Goal: Task Accomplishment & Management: Manage account settings

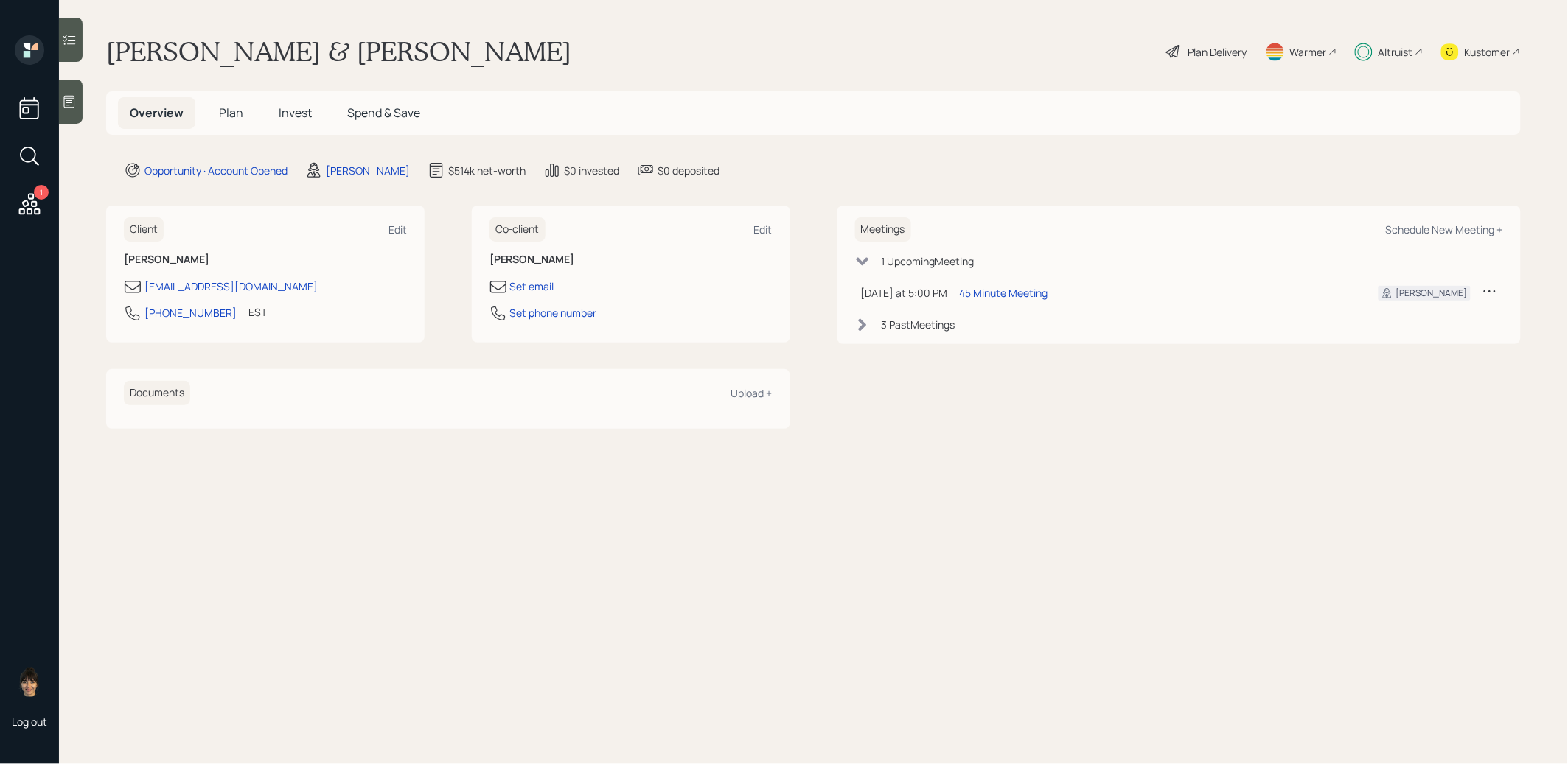
click at [297, 112] on span "Invest" at bounding box center [294, 112] width 33 height 16
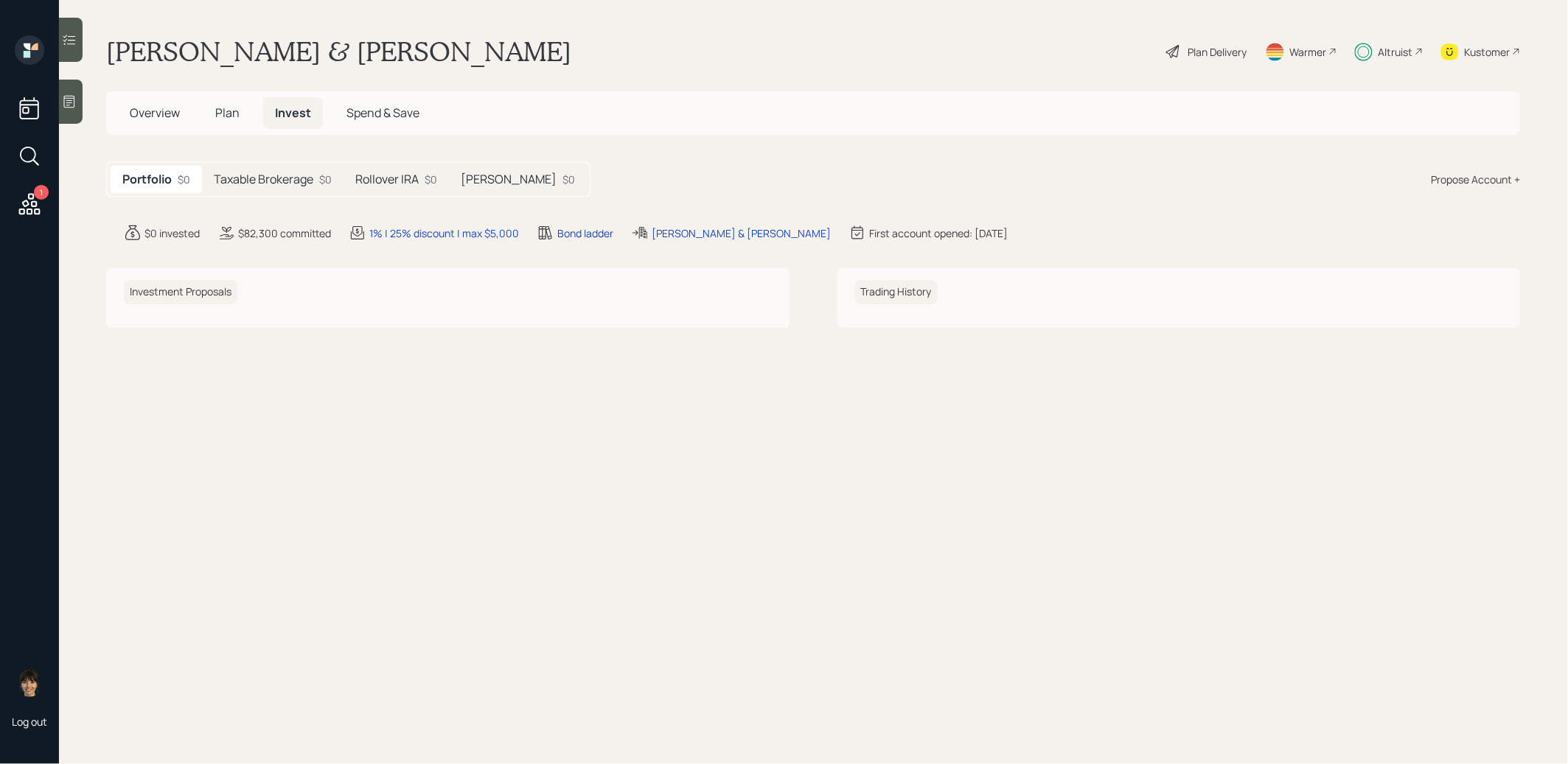
click at [288, 176] on h5 "Taxable Brokerage" at bounding box center [264, 179] width 99 height 14
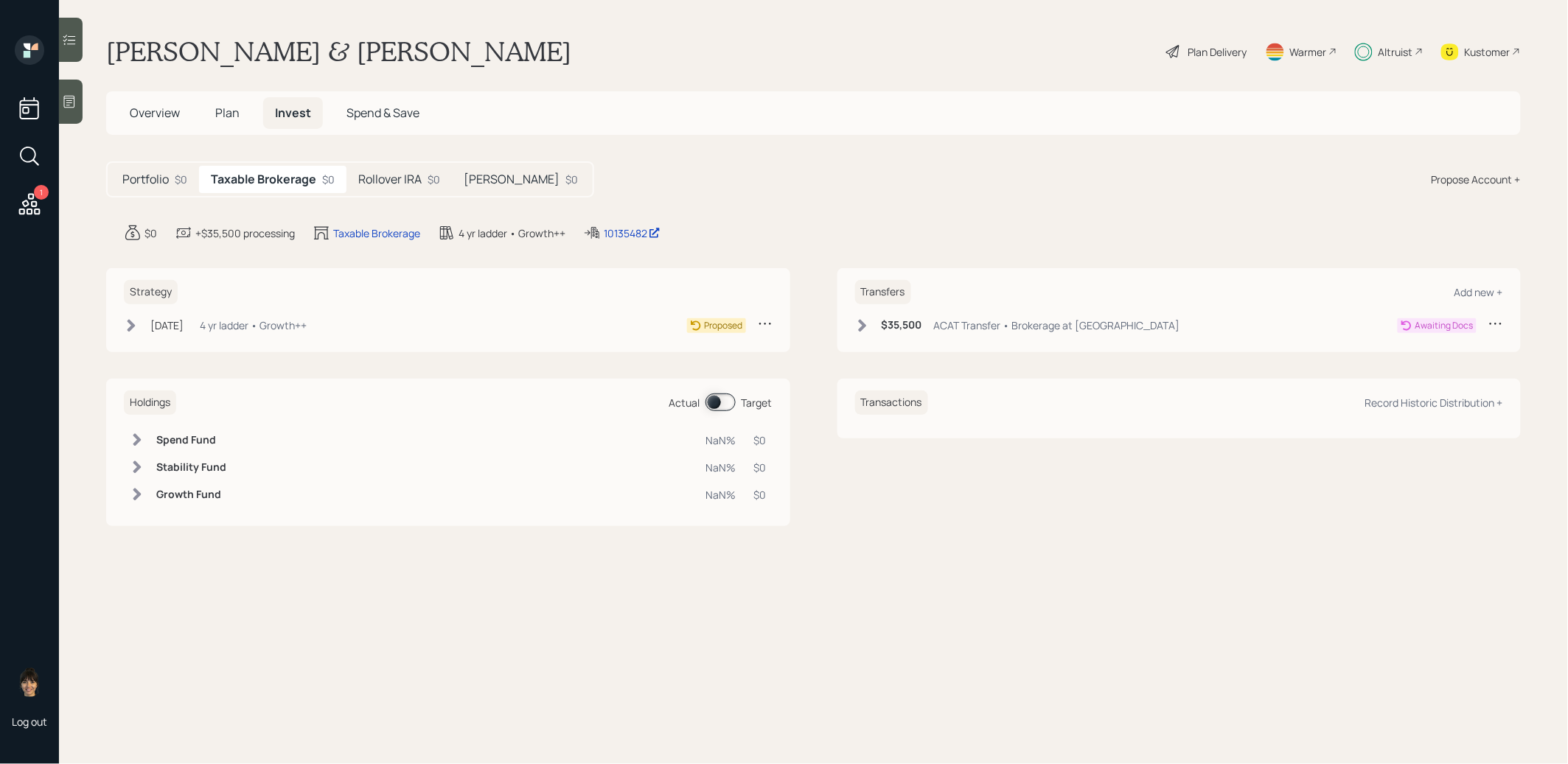
click at [382, 177] on h5 "Rollover IRA" at bounding box center [390, 179] width 64 height 14
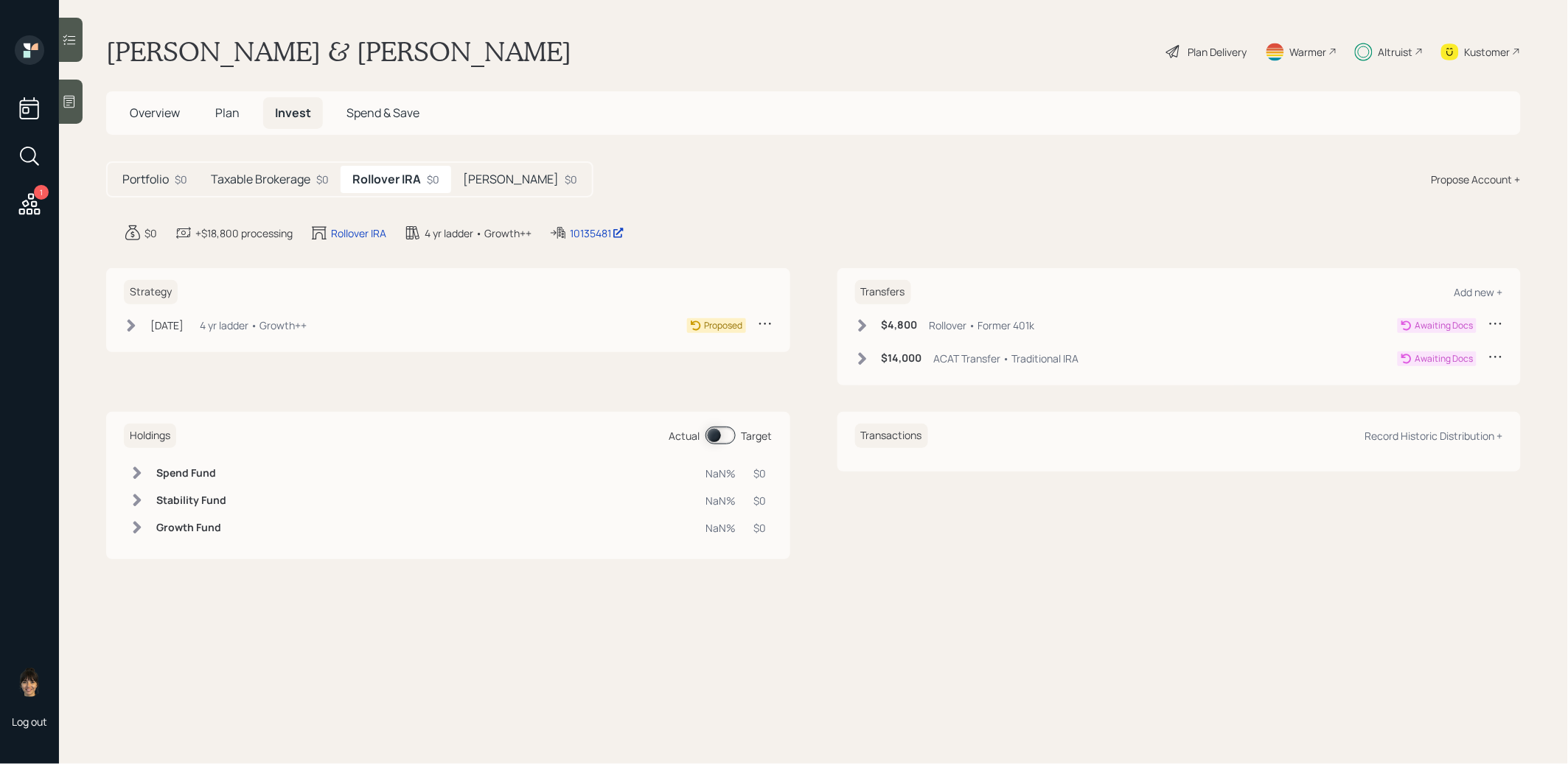
click at [482, 175] on h5 "[PERSON_NAME]" at bounding box center [510, 179] width 96 height 14
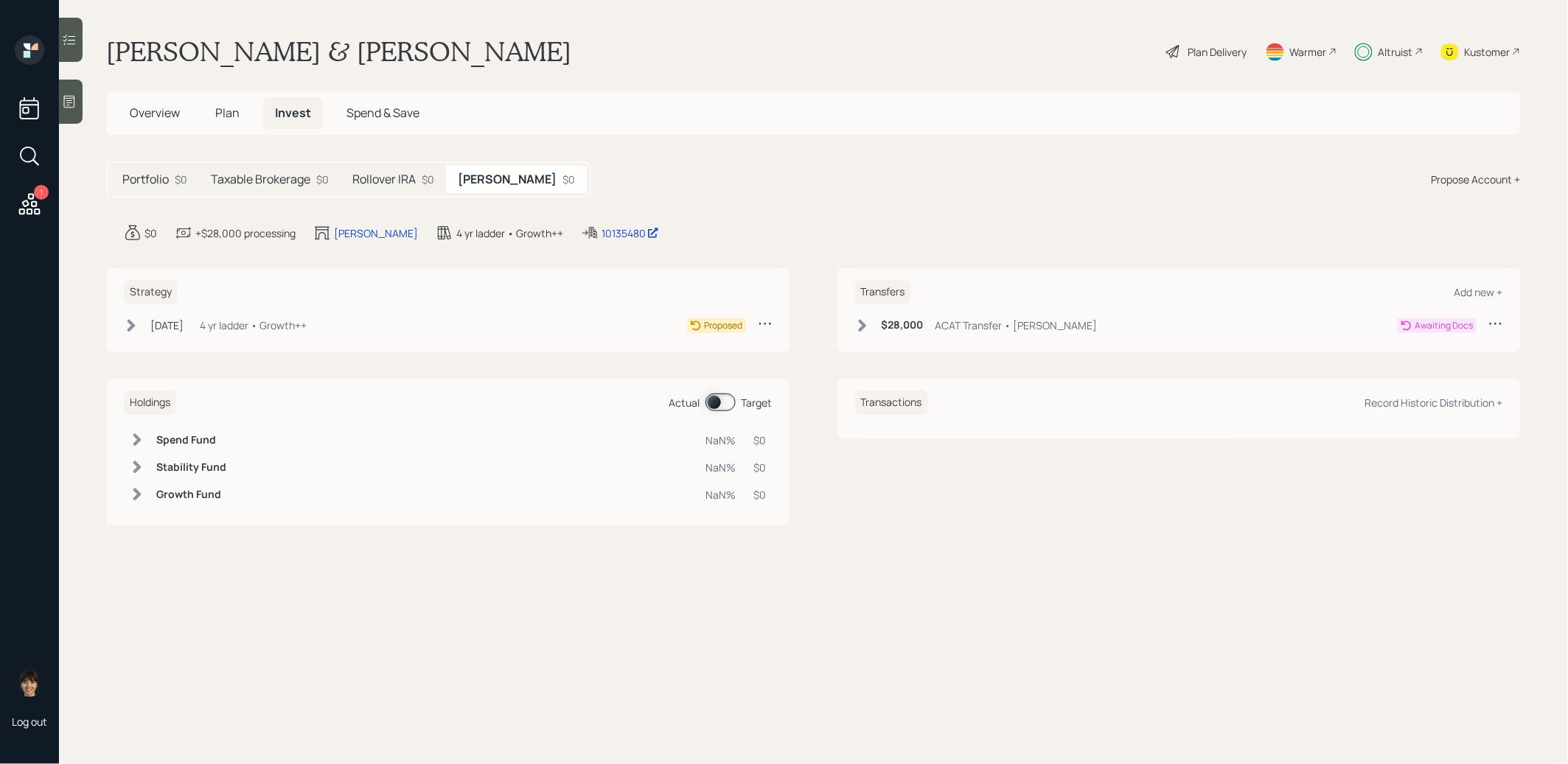
click at [138, 318] on icon at bounding box center [130, 325] width 15 height 15
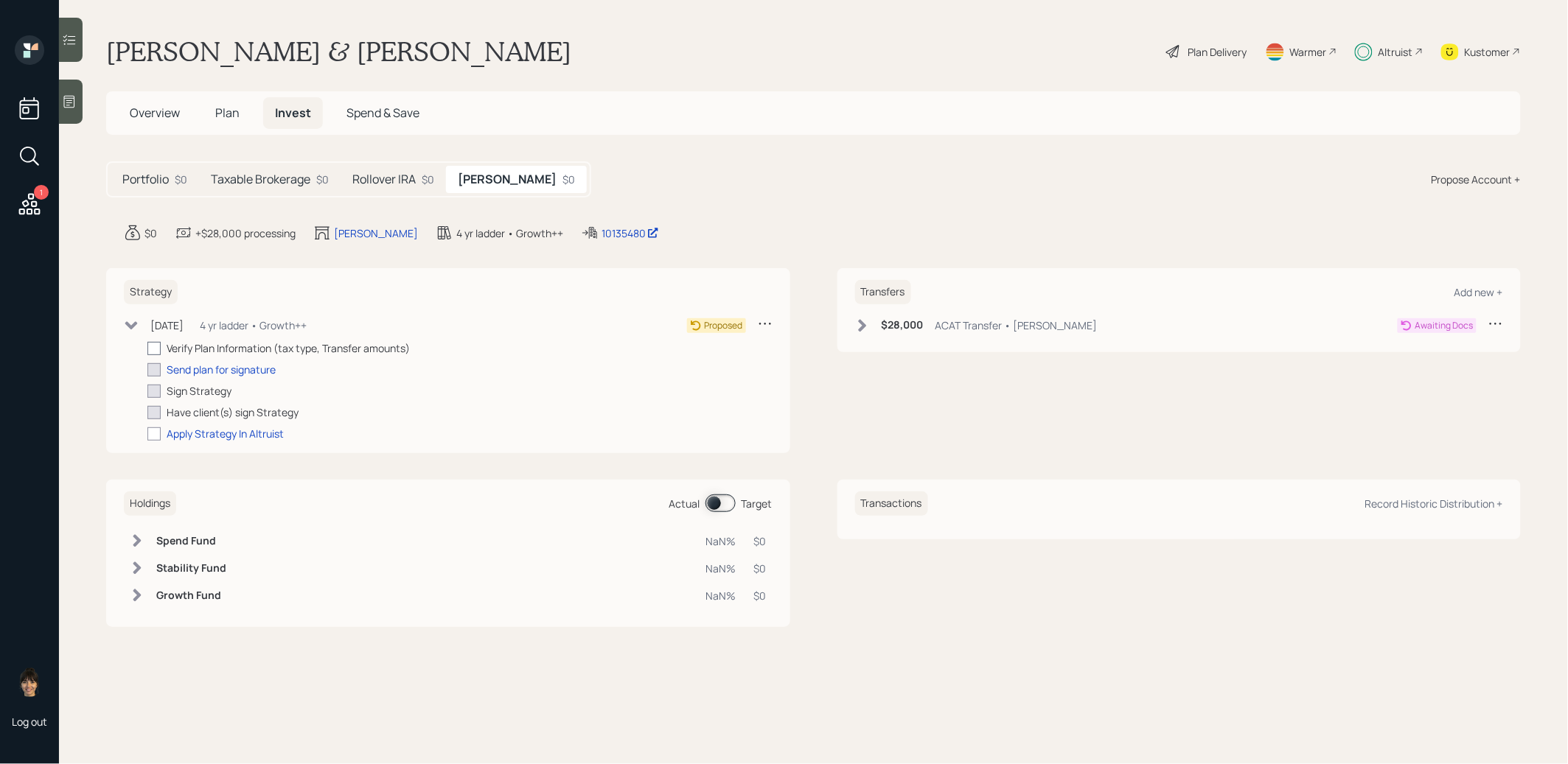
click at [152, 345] on div at bounding box center [153, 348] width 13 height 13
click at [147, 348] on input "checkbox" at bounding box center [146, 348] width 1 height 1
checkbox input "true"
click at [366, 172] on h5 "Rollover IRA" at bounding box center [384, 179] width 64 height 14
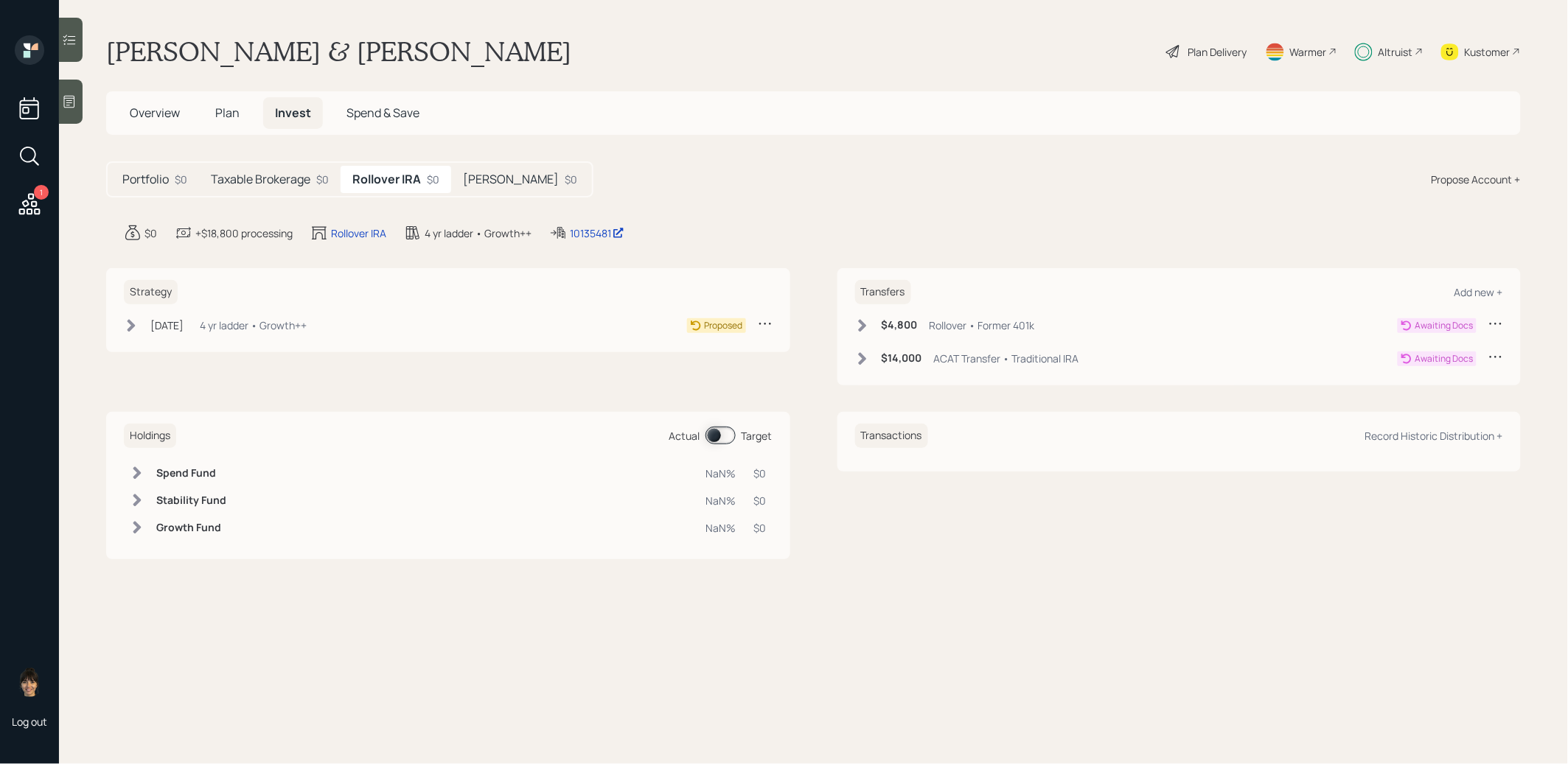
click at [125, 322] on icon at bounding box center [130, 325] width 15 height 15
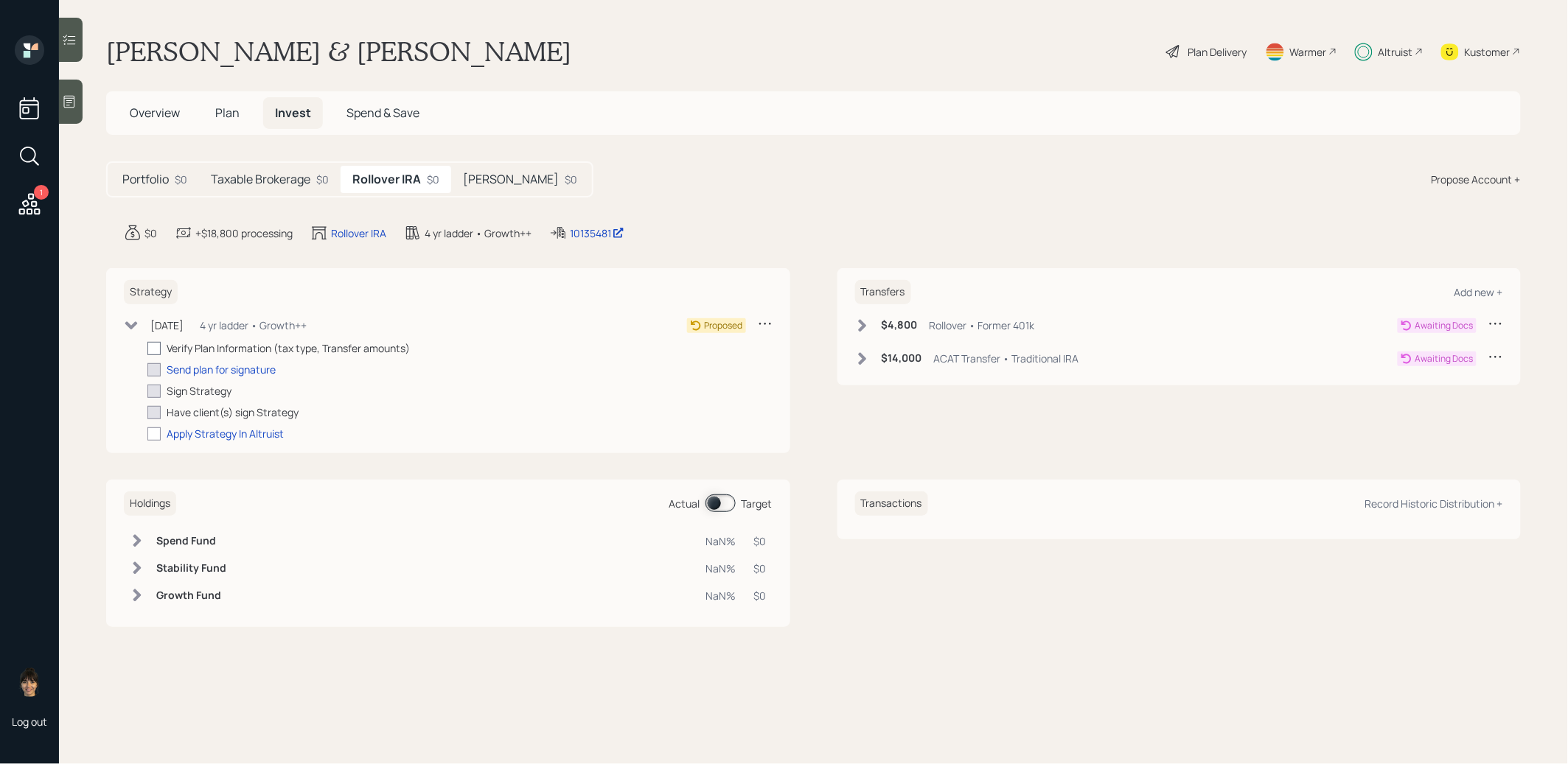
click at [153, 345] on div at bounding box center [153, 348] width 13 height 13
click at [147, 348] on input "checkbox" at bounding box center [146, 348] width 1 height 1
checkbox input "true"
click at [261, 172] on h5 "Taxable Brokerage" at bounding box center [261, 179] width 99 height 14
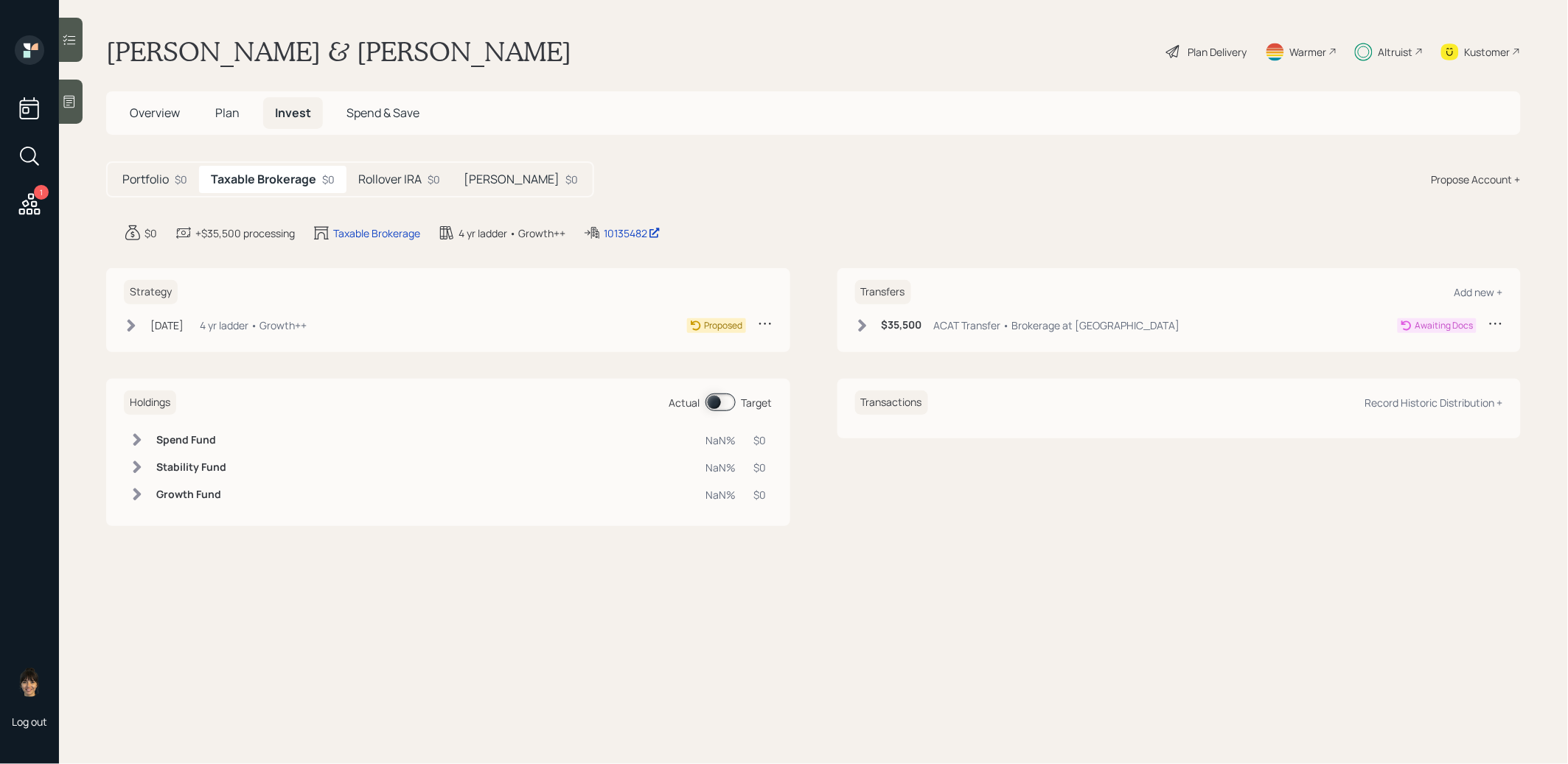
click at [126, 323] on icon at bounding box center [130, 325] width 15 height 15
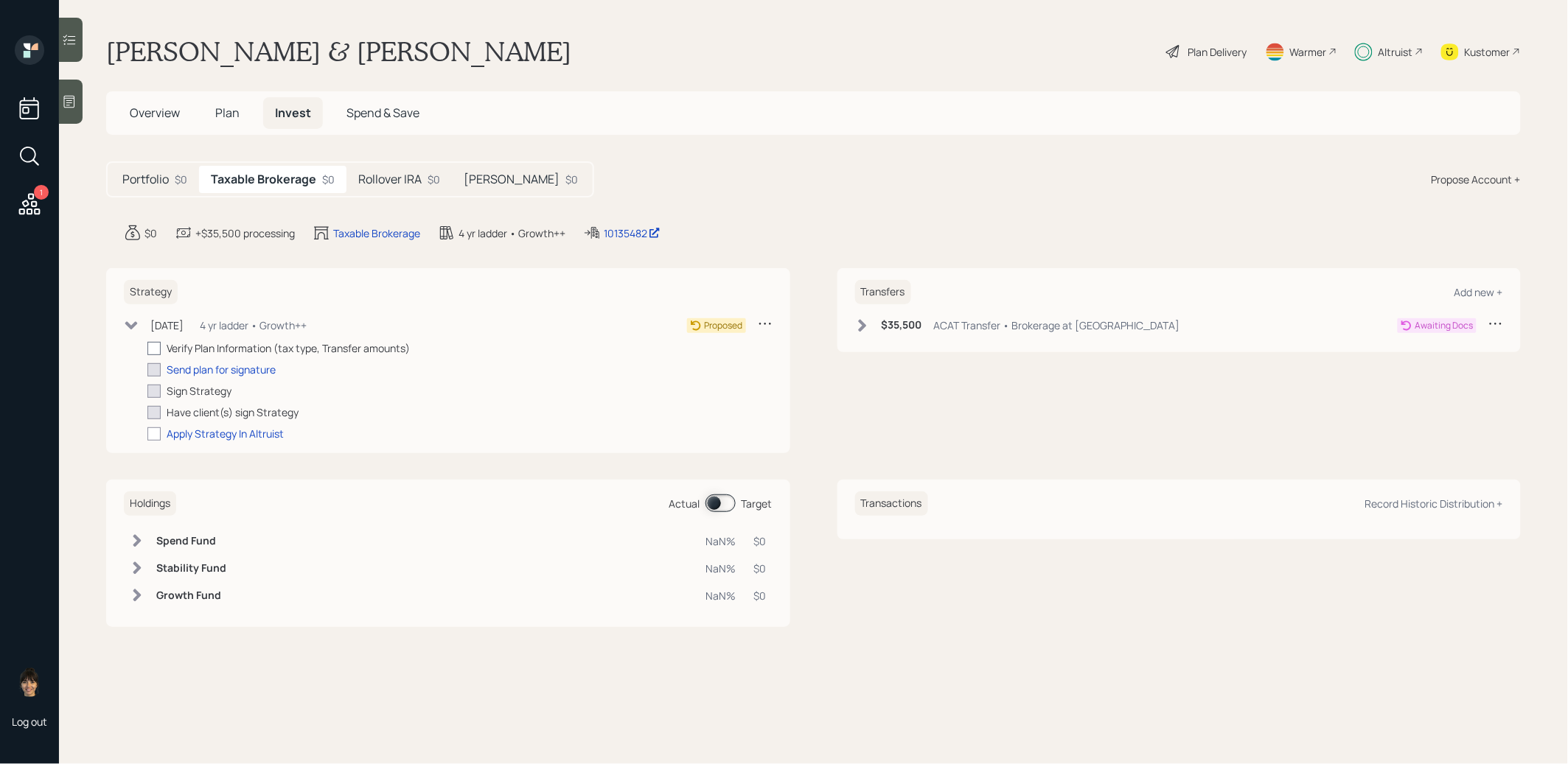
click at [154, 344] on div at bounding box center [153, 348] width 13 height 13
click at [147, 348] on input "checkbox" at bounding box center [146, 348] width 1 height 1
checkbox input "true"
click at [859, 322] on icon at bounding box center [862, 325] width 15 height 15
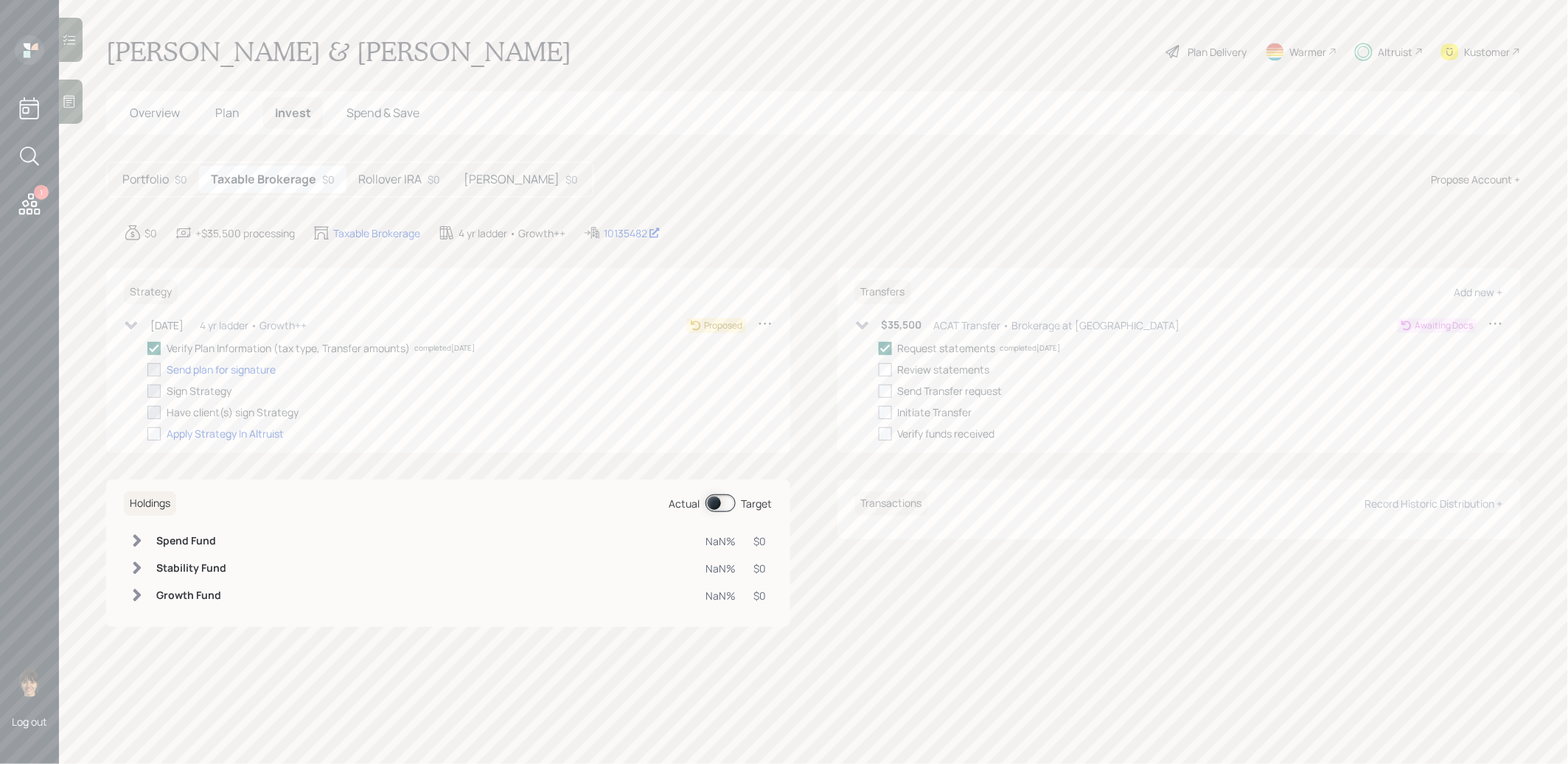
click at [390, 175] on h5 "Rollover IRA" at bounding box center [390, 179] width 64 height 14
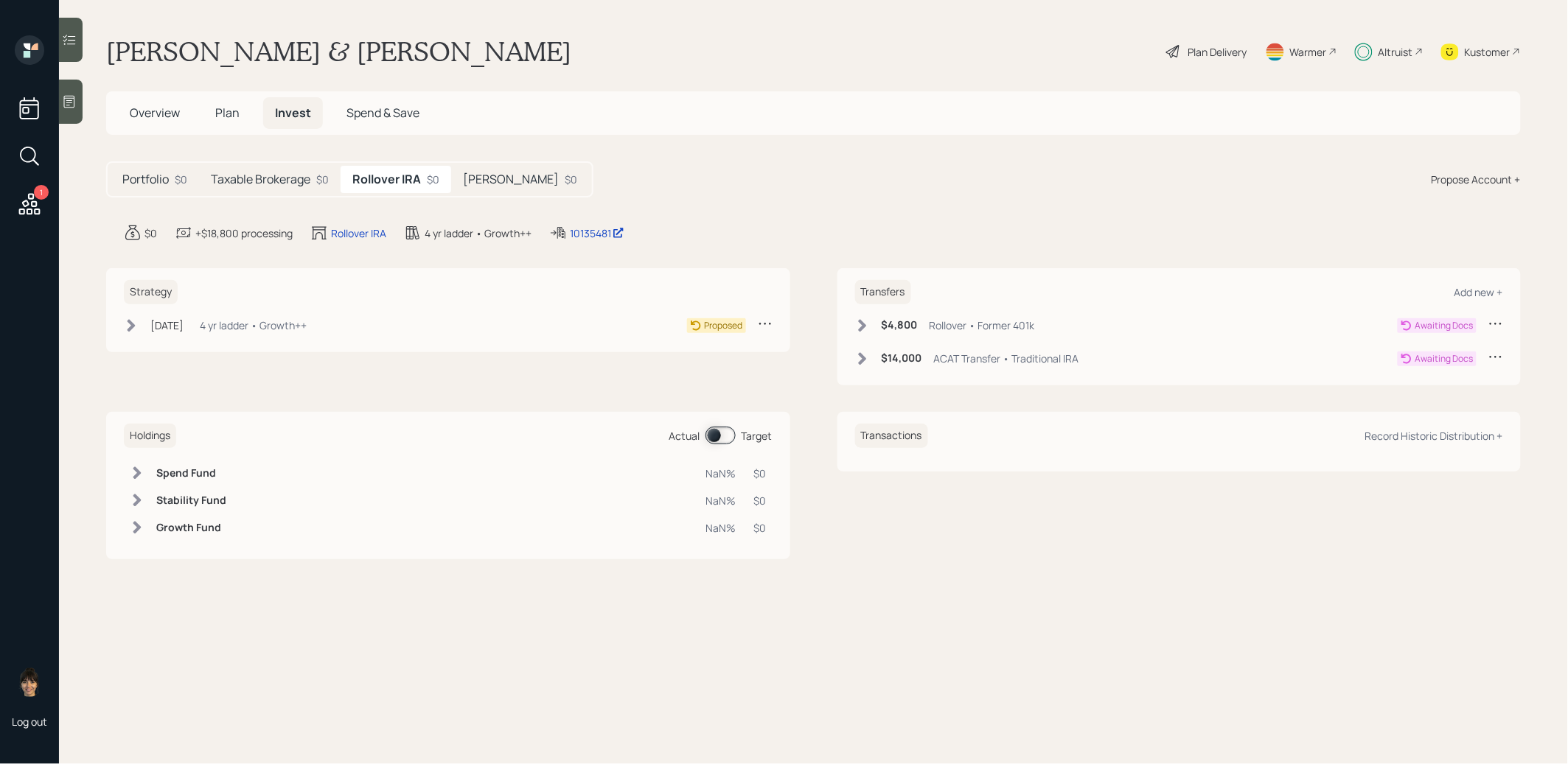
click at [150, 106] on span "Overview" at bounding box center [154, 112] width 50 height 16
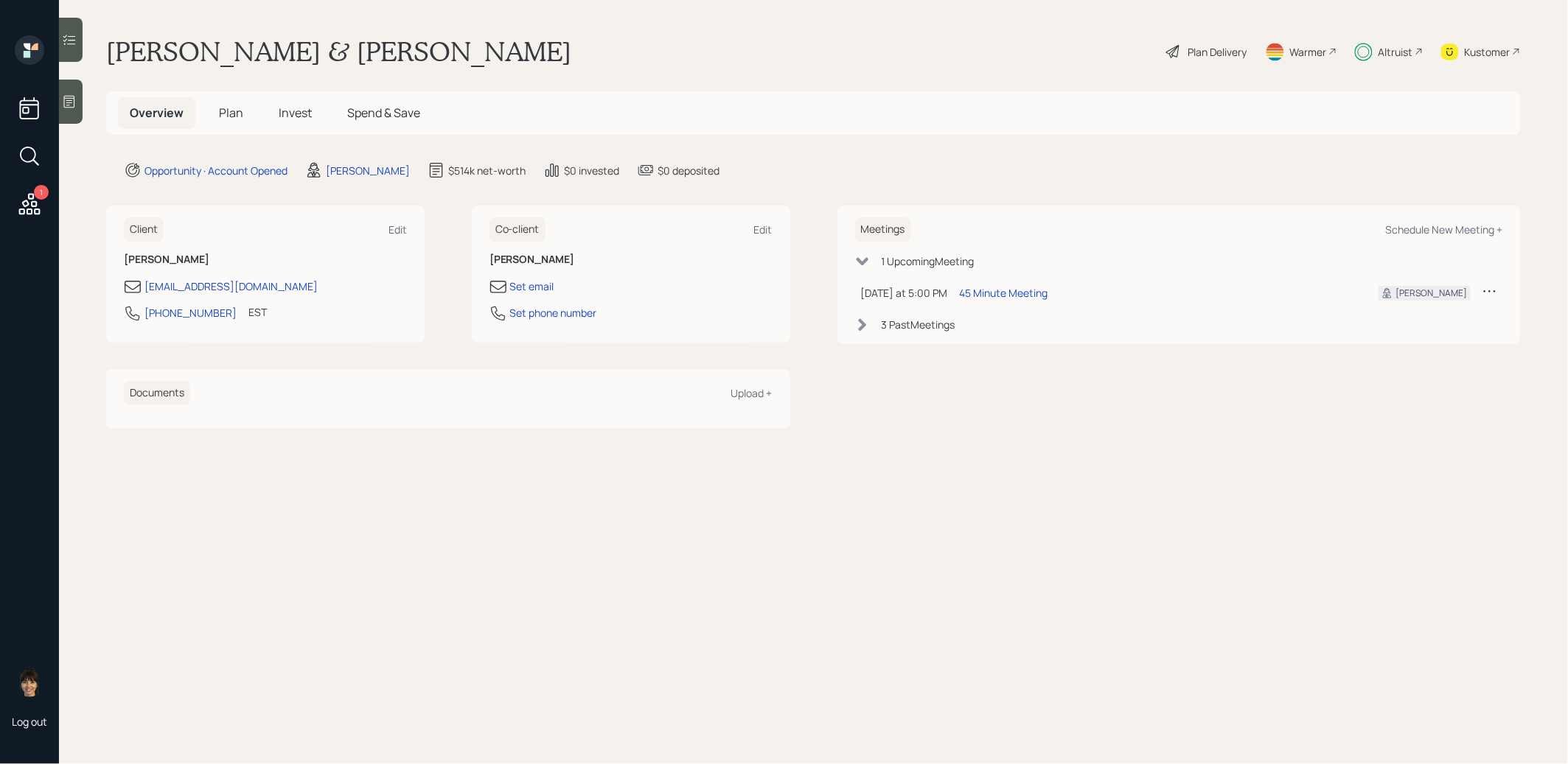
click at [230, 113] on span "Plan" at bounding box center [231, 112] width 24 height 16
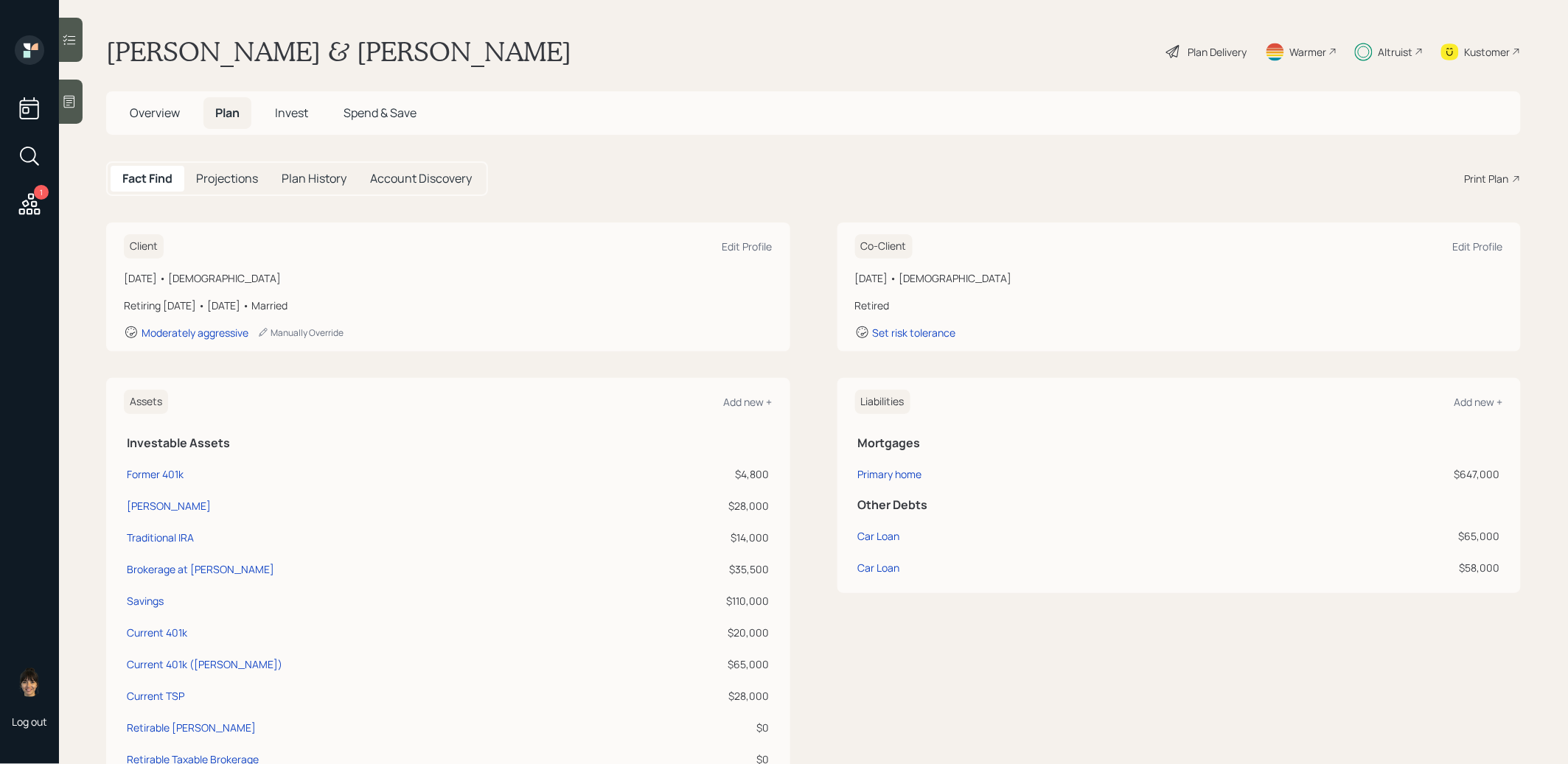
click at [295, 111] on span "Invest" at bounding box center [291, 112] width 33 height 16
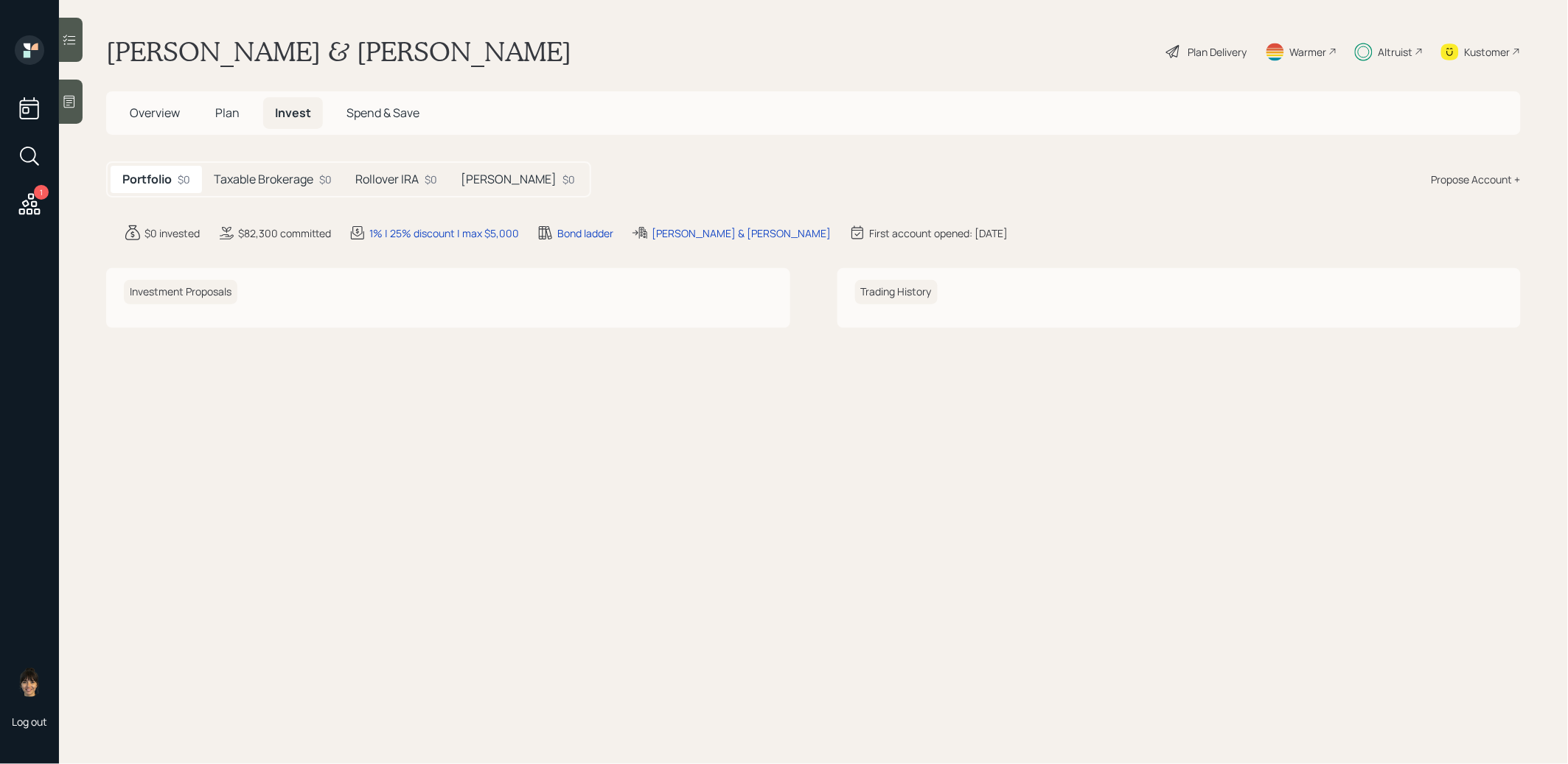
click at [479, 182] on h5 "[PERSON_NAME]" at bounding box center [508, 179] width 96 height 14
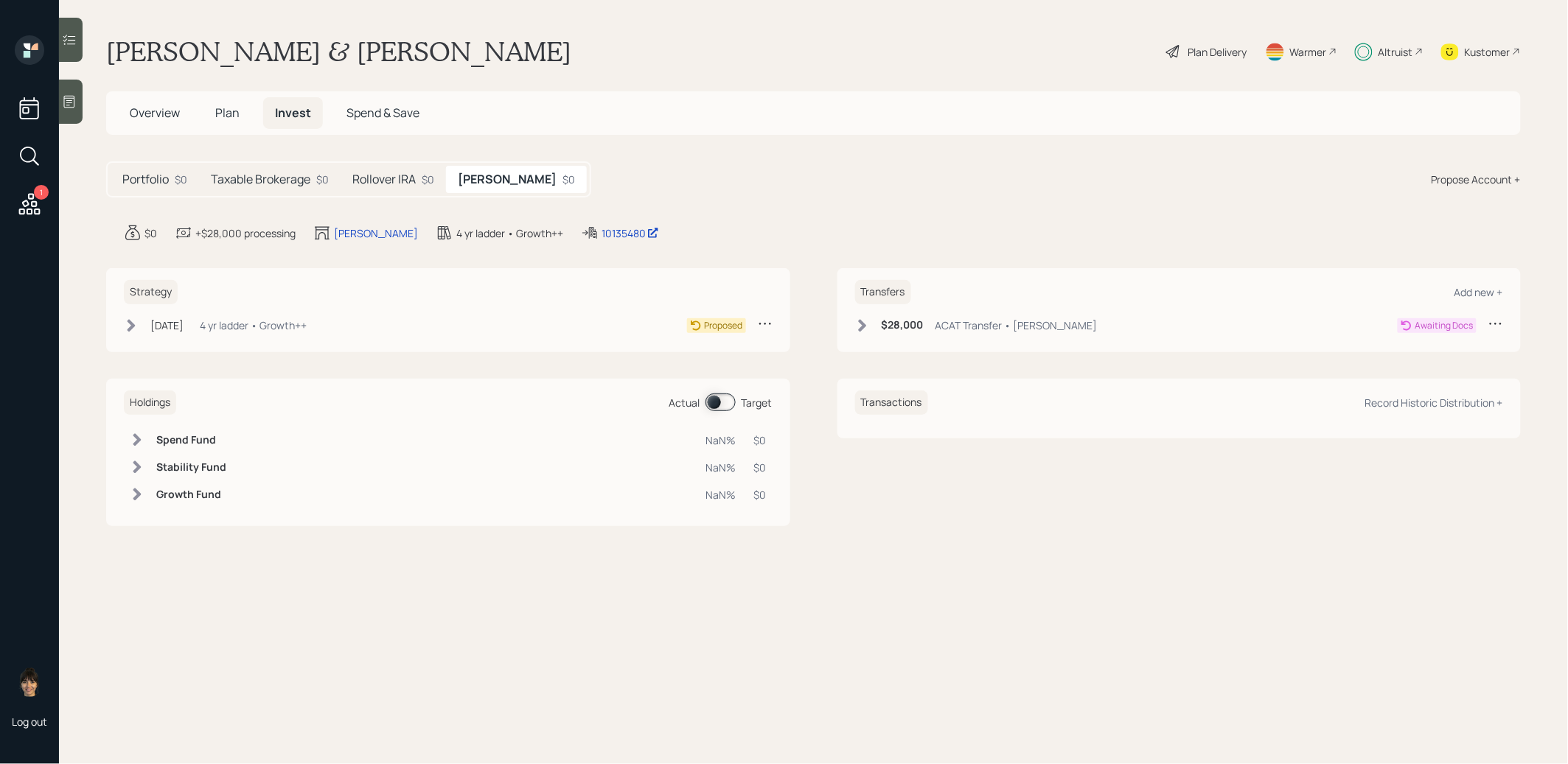
click at [138, 319] on div "[DATE] [DATE] 2:44 PM EDT 4 yr ladder • Growth++" at bounding box center [215, 325] width 183 height 19
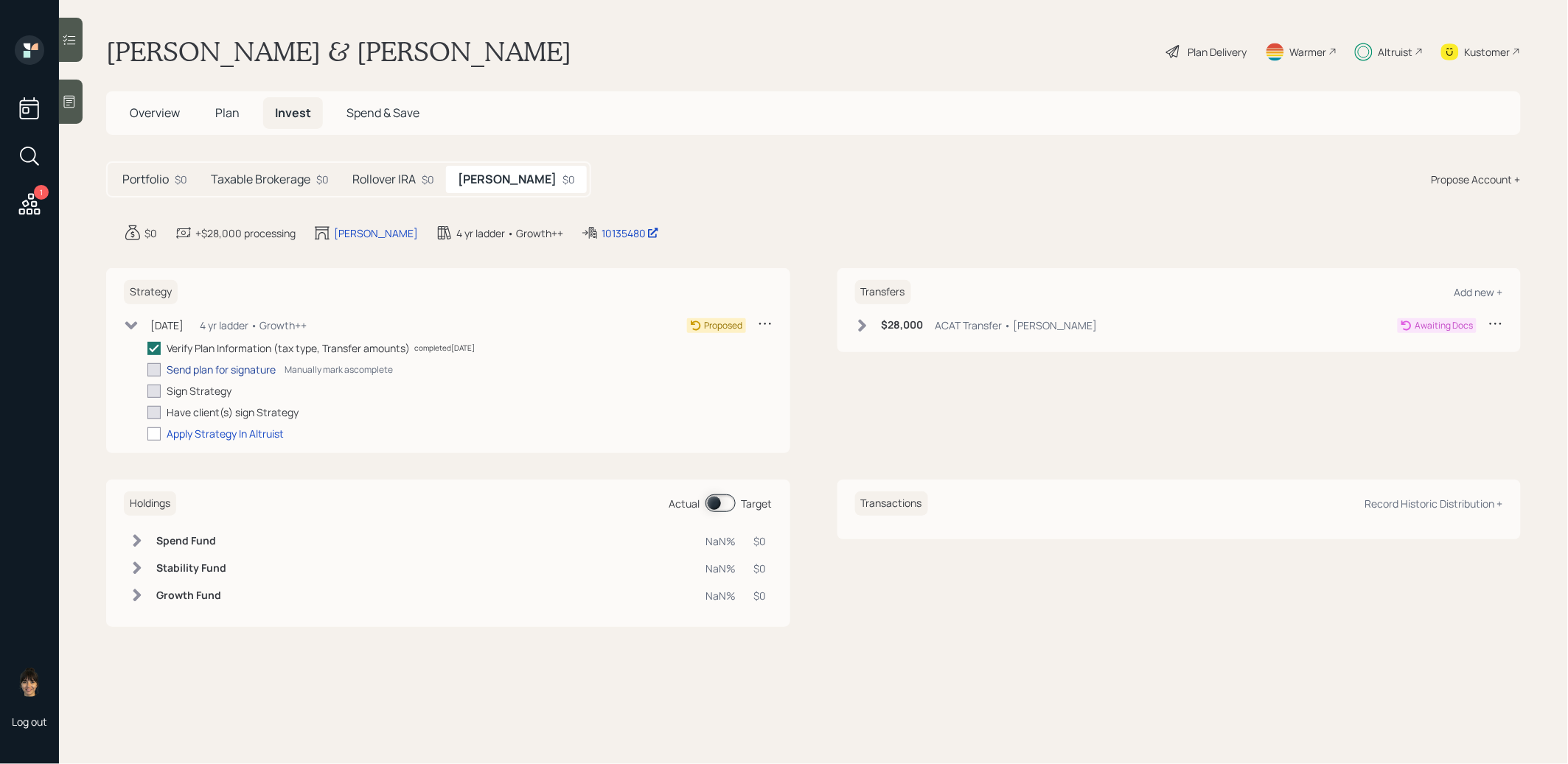
click at [181, 366] on div "Send plan for signature" at bounding box center [221, 370] width 109 height 16
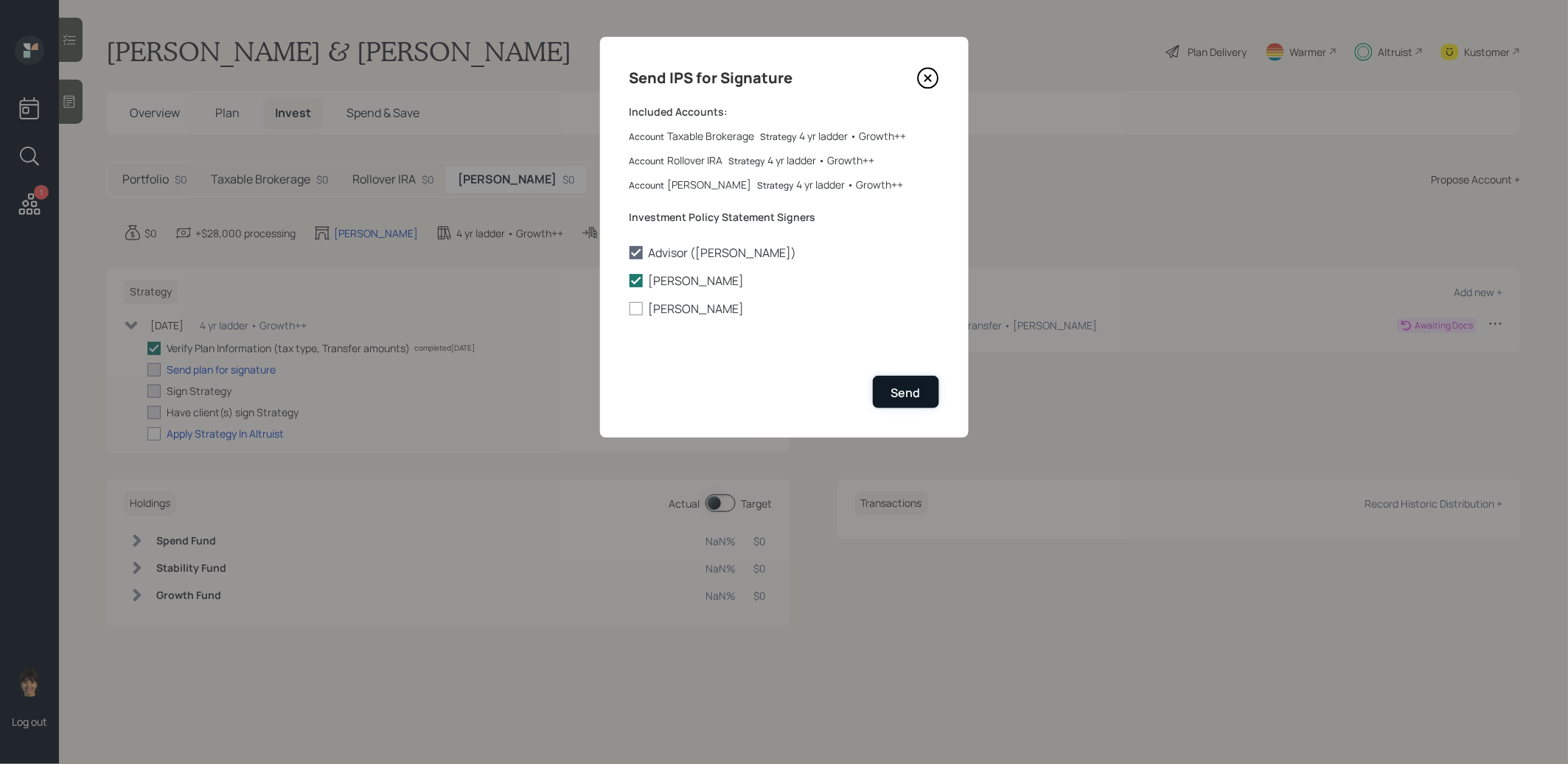
click at [898, 393] on div "Send" at bounding box center [906, 393] width 30 height 16
checkbox input "true"
